Goal: Information Seeking & Learning: Learn about a topic

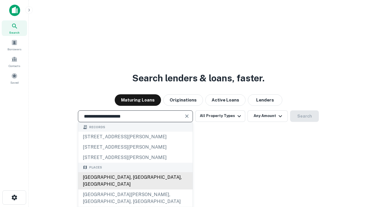
click at [135, 190] on div "[GEOGRAPHIC_DATA], [GEOGRAPHIC_DATA], [GEOGRAPHIC_DATA]" at bounding box center [135, 180] width 114 height 17
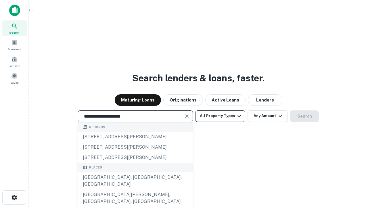
click at [220, 116] on button "All Property Types" at bounding box center [220, 116] width 50 height 12
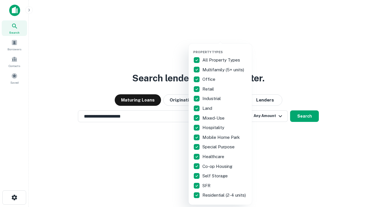
type input "**********"
click at [225, 48] on button "button" at bounding box center [224, 48] width 63 height 0
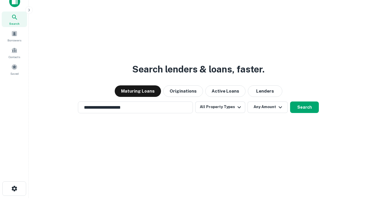
scroll to position [3, 69]
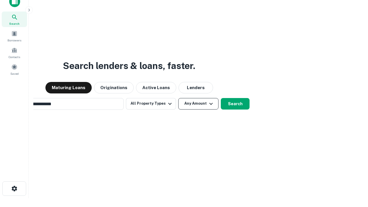
click at [178, 98] on button "Any Amount" at bounding box center [198, 104] width 40 height 12
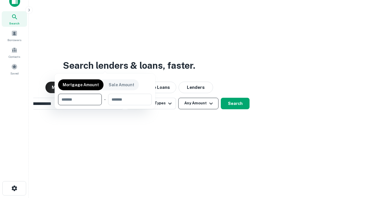
scroll to position [41, 163]
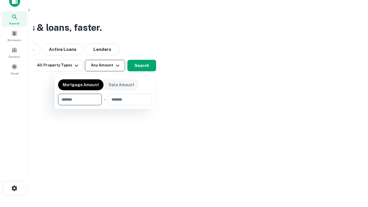
type input "*******"
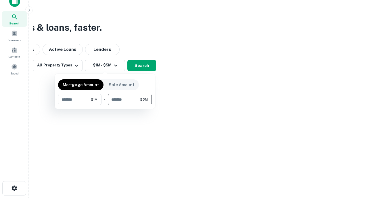
type input "*******"
click at [105, 105] on button "button" at bounding box center [105, 105] width 94 height 0
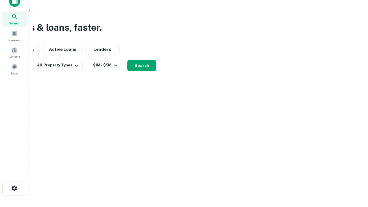
scroll to position [3, 106]
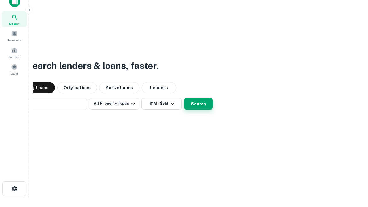
click at [184, 98] on button "Search" at bounding box center [198, 104] width 29 height 12
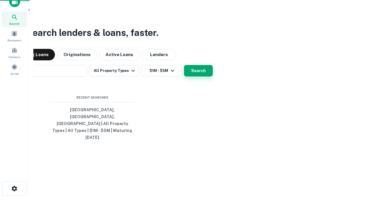
scroll to position [15, 163]
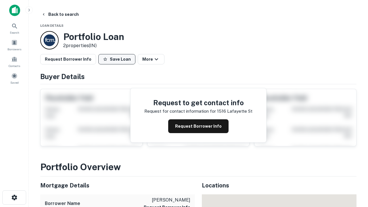
click at [117, 59] on button "Save Loan" at bounding box center [116, 59] width 37 height 10
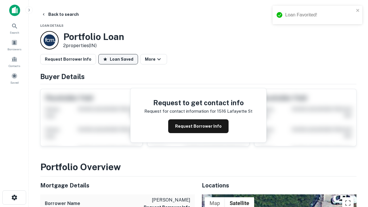
click at [118, 59] on button "Loan Saved" at bounding box center [118, 59] width 40 height 10
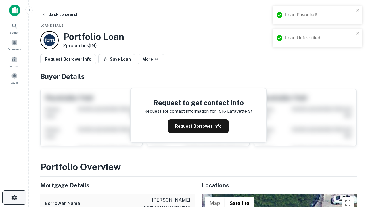
click at [14, 198] on icon "button" at bounding box center [14, 197] width 7 height 7
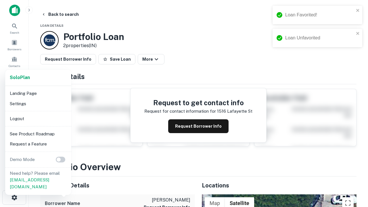
click at [38, 118] on li "Logout" at bounding box center [38, 119] width 62 height 10
